Goal: Task Accomplishment & Management: Manage account settings

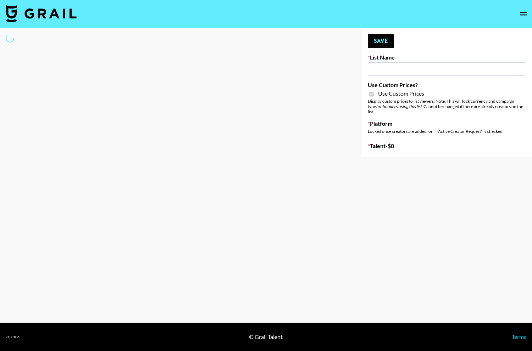
type input "[PERSON_NAME] AI"
checkbox input "true"
select select "Brand"
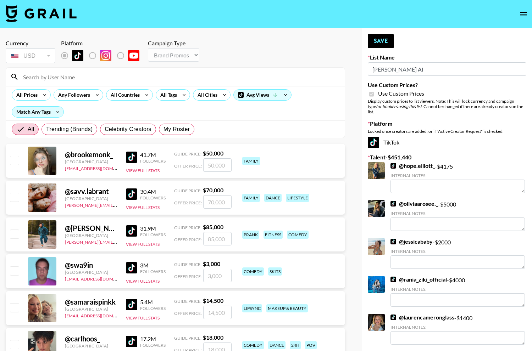
click at [154, 82] on input at bounding box center [180, 76] width 322 height 11
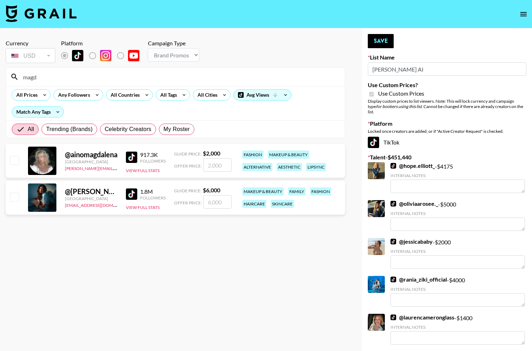
type input "magd"
click at [214, 203] on input "number" at bounding box center [217, 201] width 28 height 13
checkbox input "true"
type input "4500"
click at [374, 38] on button "Save" at bounding box center [381, 41] width 26 height 14
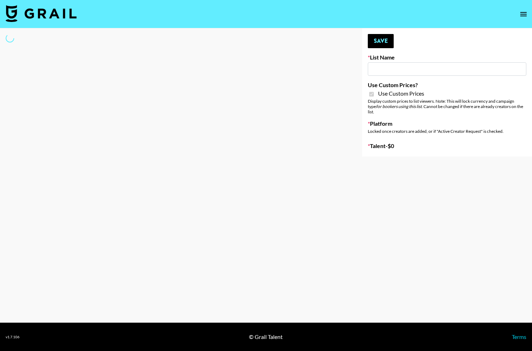
type input "[PERSON_NAME] AI"
checkbox input "true"
select select "Brand"
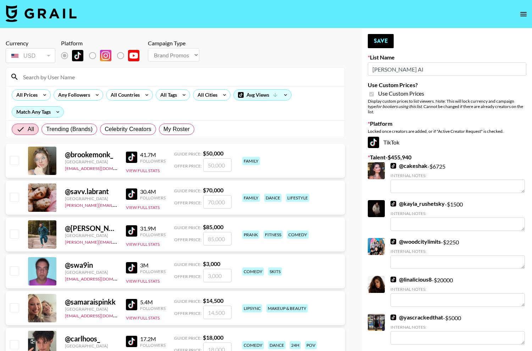
click at [117, 79] on input at bounding box center [180, 76] width 322 height 11
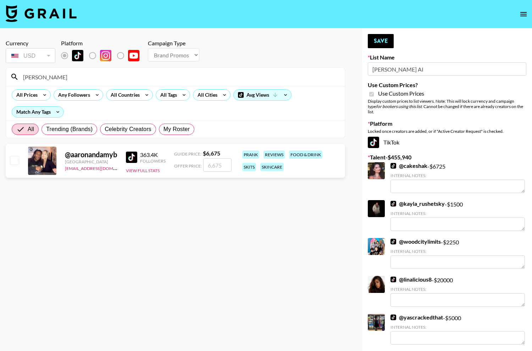
type input "aaronand"
click at [220, 167] on input "number" at bounding box center [217, 165] width 28 height 13
type input "40"
checkbox input "true"
type input "4000"
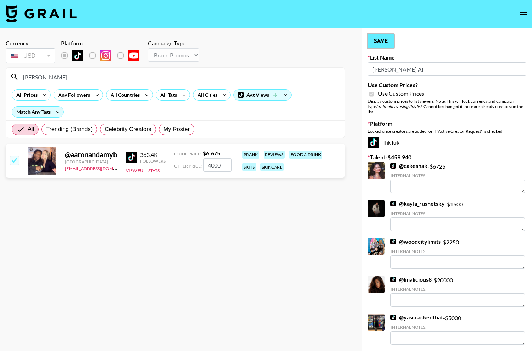
click at [387, 40] on button "Save" at bounding box center [381, 41] width 26 height 14
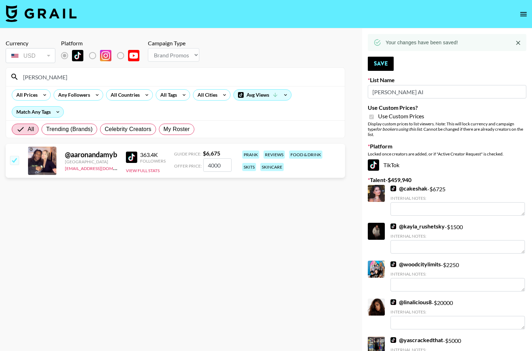
click at [137, 156] on img at bounding box center [131, 157] width 11 height 11
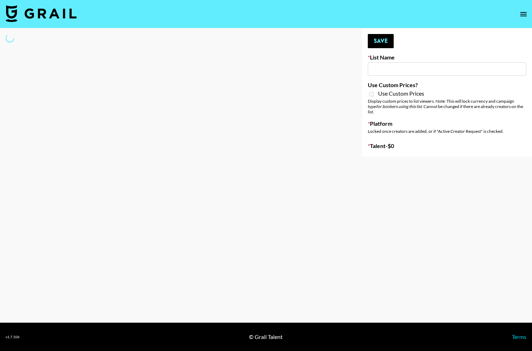
drag, startPoint x: 0, startPoint y: 0, endPoint x: 172, endPoint y: 12, distance: 172.8
click at [172, 12] on nav at bounding box center [266, 14] width 532 height 28
select select "Brand"
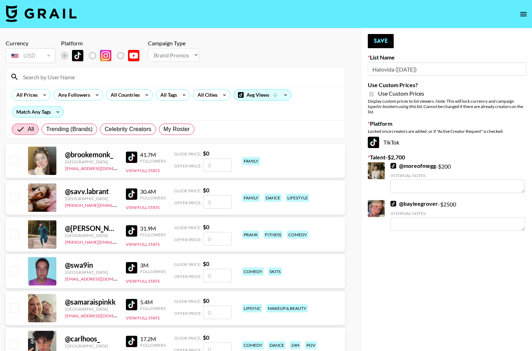
type input "Halovida (10th Oct)"
checkbox input "true"
click at [117, 79] on input at bounding box center [180, 76] width 322 height 11
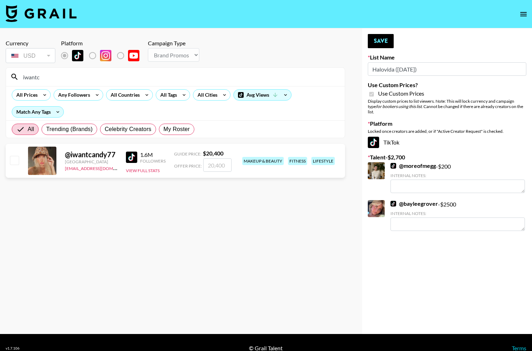
type input "iwantc"
click at [13, 159] on input "checkbox" at bounding box center [14, 160] width 9 height 9
checkbox input "true"
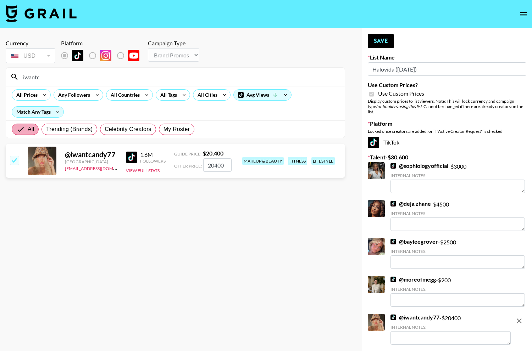
type input "20400"
click at [68, 74] on input "iwantc" at bounding box center [180, 76] width 322 height 11
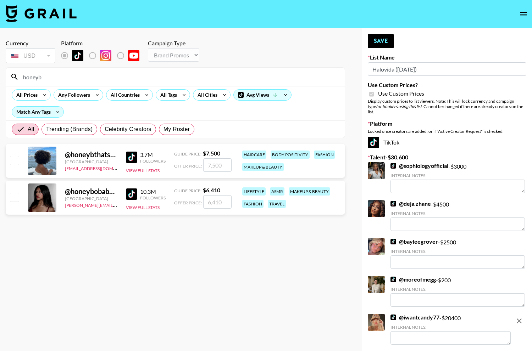
type input "honeyb"
click at [13, 162] on input "checkbox" at bounding box center [14, 160] width 9 height 9
checkbox input "true"
type input "7500"
click at [379, 34] on div "Your changes have been saved! Save List Name Halovida (10th Oct) Use Custom Pri…" at bounding box center [447, 211] width 170 height 367
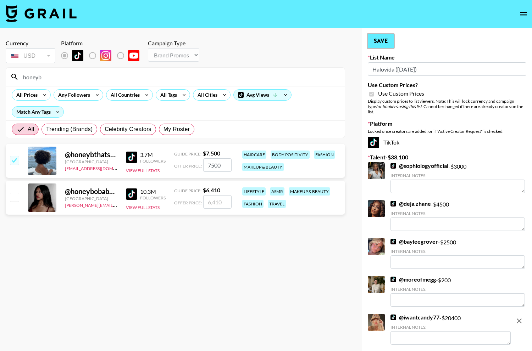
click at [372, 45] on button "Save" at bounding box center [381, 41] width 26 height 14
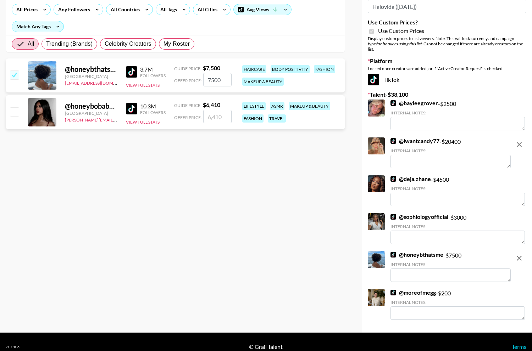
scroll to position [90, 0]
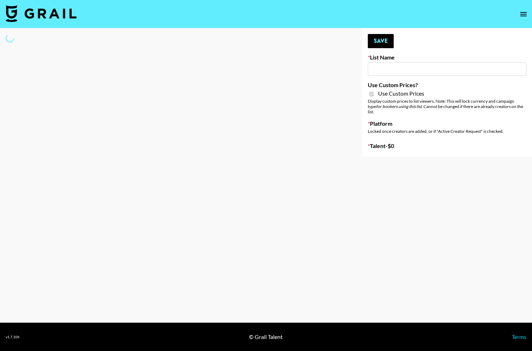
type input "Hily (10th Oct)"
checkbox input "true"
select select "Brand"
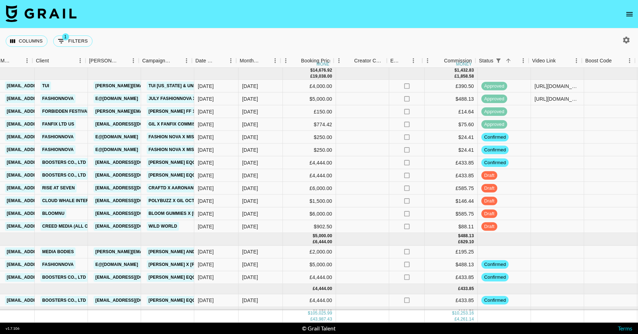
scroll to position [982, 292]
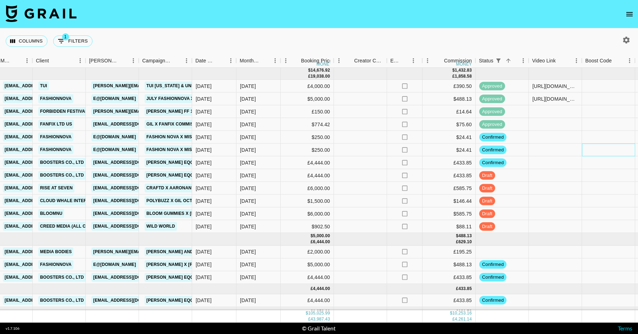
click at [598, 152] on div at bounding box center [608, 150] width 53 height 13
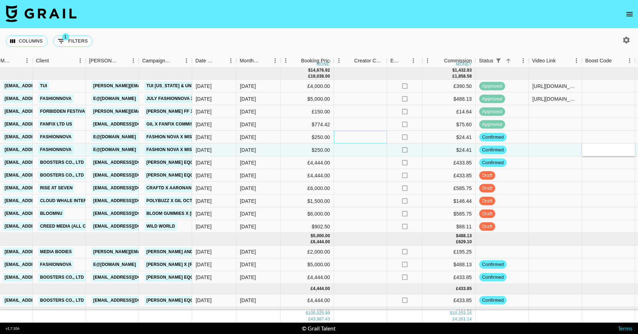
click at [366, 141] on div at bounding box center [360, 137] width 53 height 13
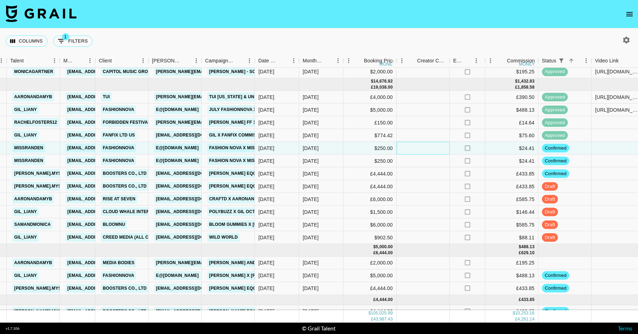
scroll to position [971, 229]
click at [346, 132] on div "$774.42" at bounding box center [370, 135] width 53 height 13
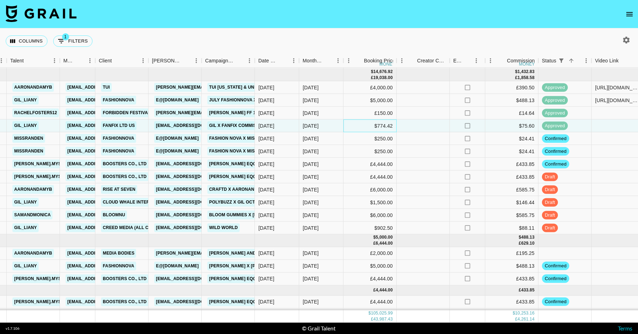
scroll to position [982, 229]
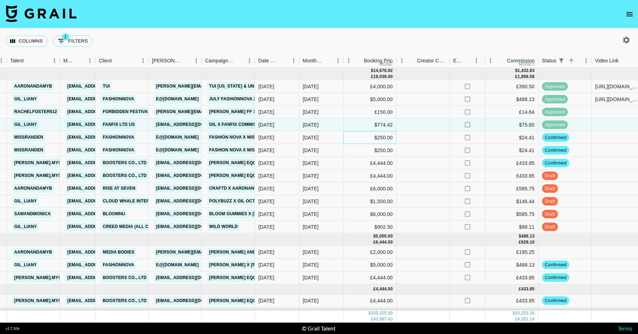
click at [344, 132] on div "$250.00" at bounding box center [370, 137] width 53 height 13
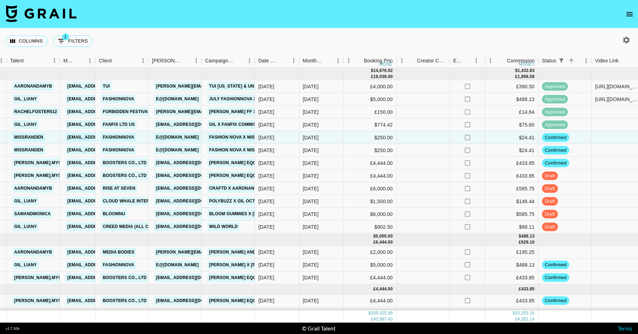
click at [228, 216] on link "Bloom Gummies X Sam and Monica" at bounding box center [273, 214] width 132 height 9
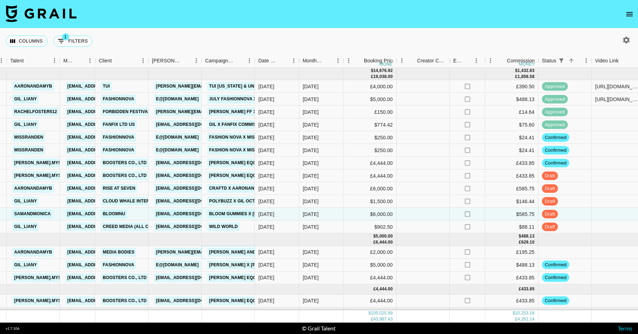
click at [232, 249] on link "Aaron and Amy X Farmville" at bounding box center [266, 252] width 118 height 9
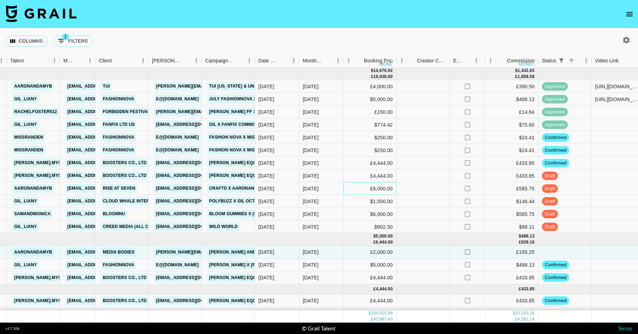
click at [344, 188] on div "£6,000.00" at bounding box center [370, 188] width 53 height 13
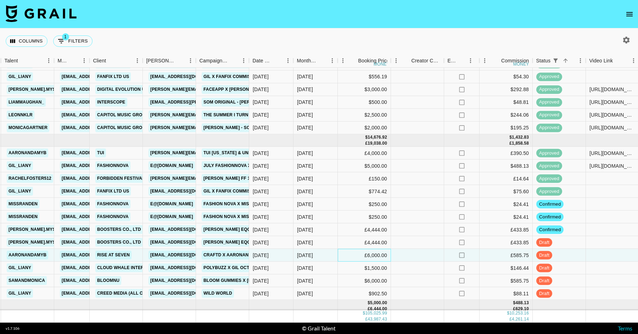
scroll to position [913, 235]
